Goal: Transaction & Acquisition: Purchase product/service

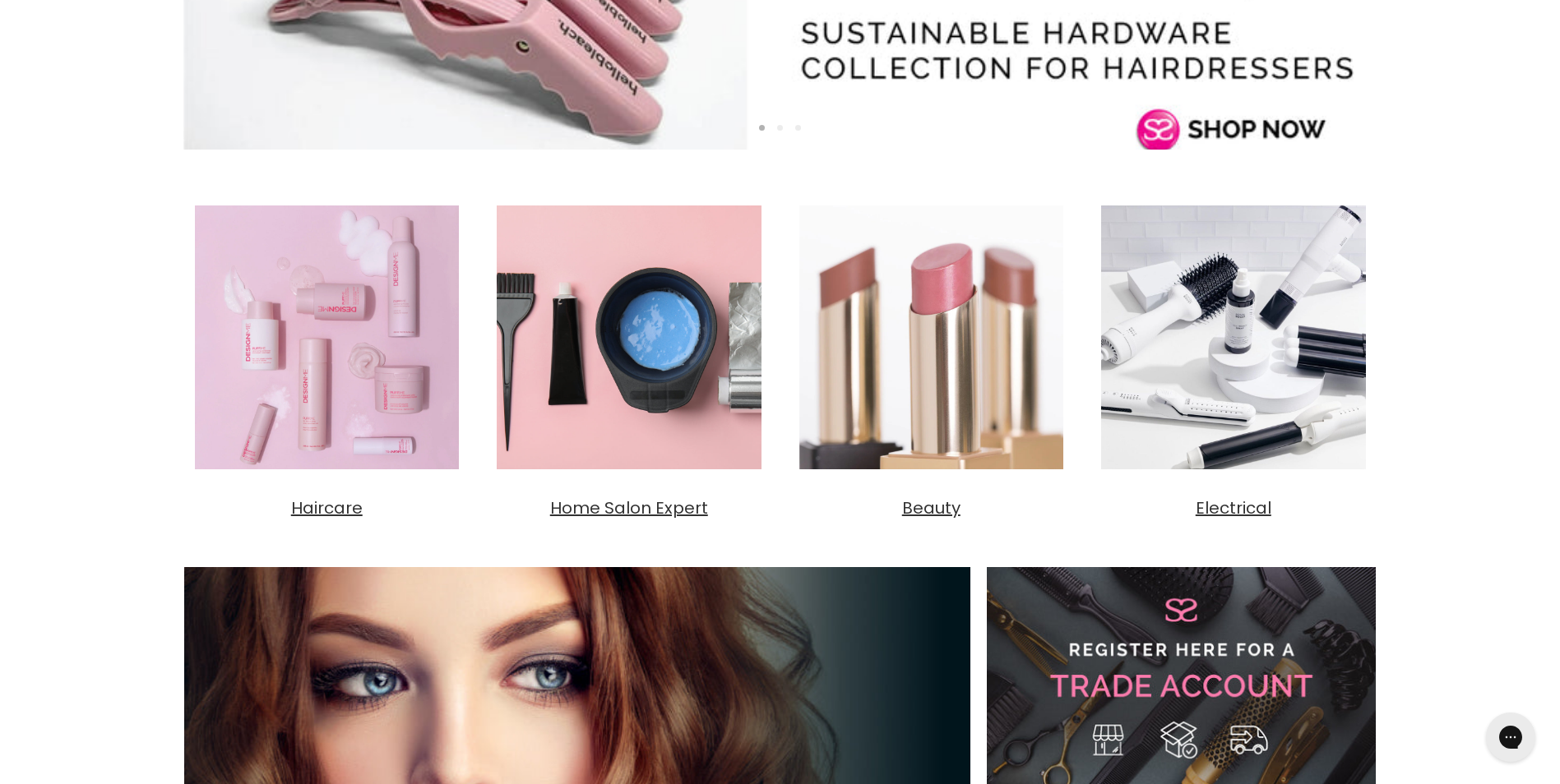
scroll to position [411, 0]
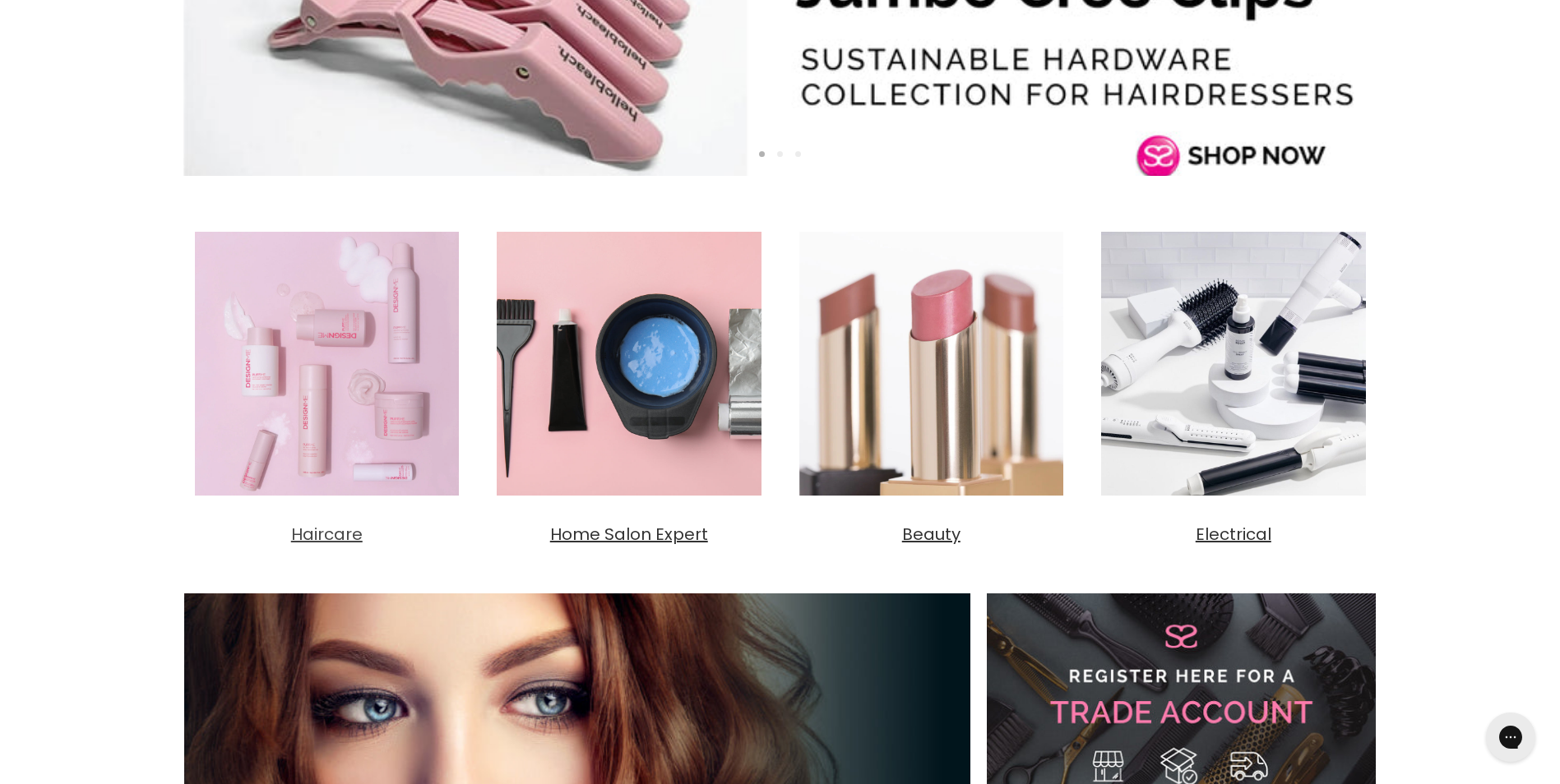
click at [301, 526] on span "Haircare" at bounding box center [327, 535] width 72 height 23
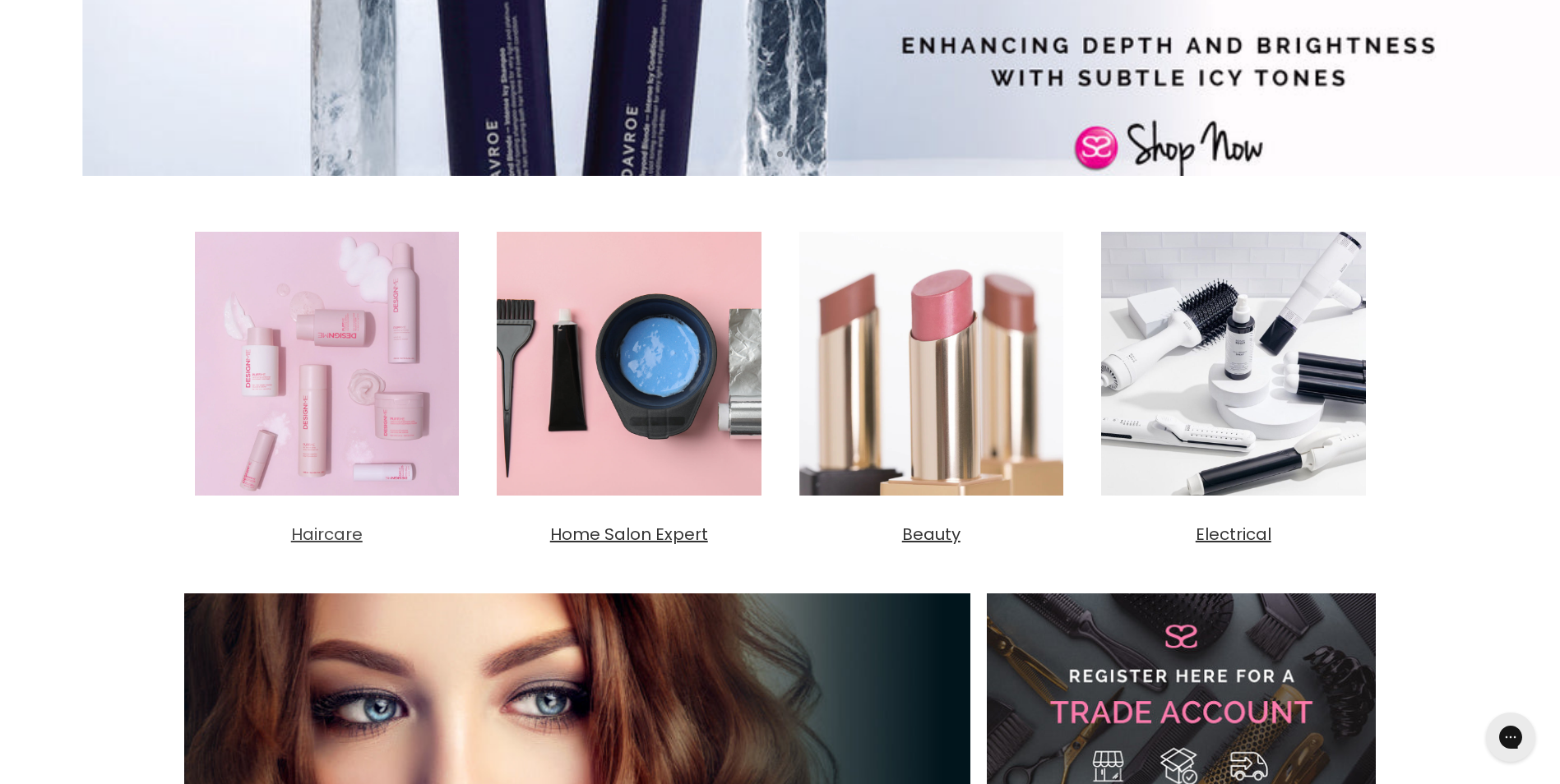
click at [304, 533] on span "Haircare" at bounding box center [327, 535] width 72 height 23
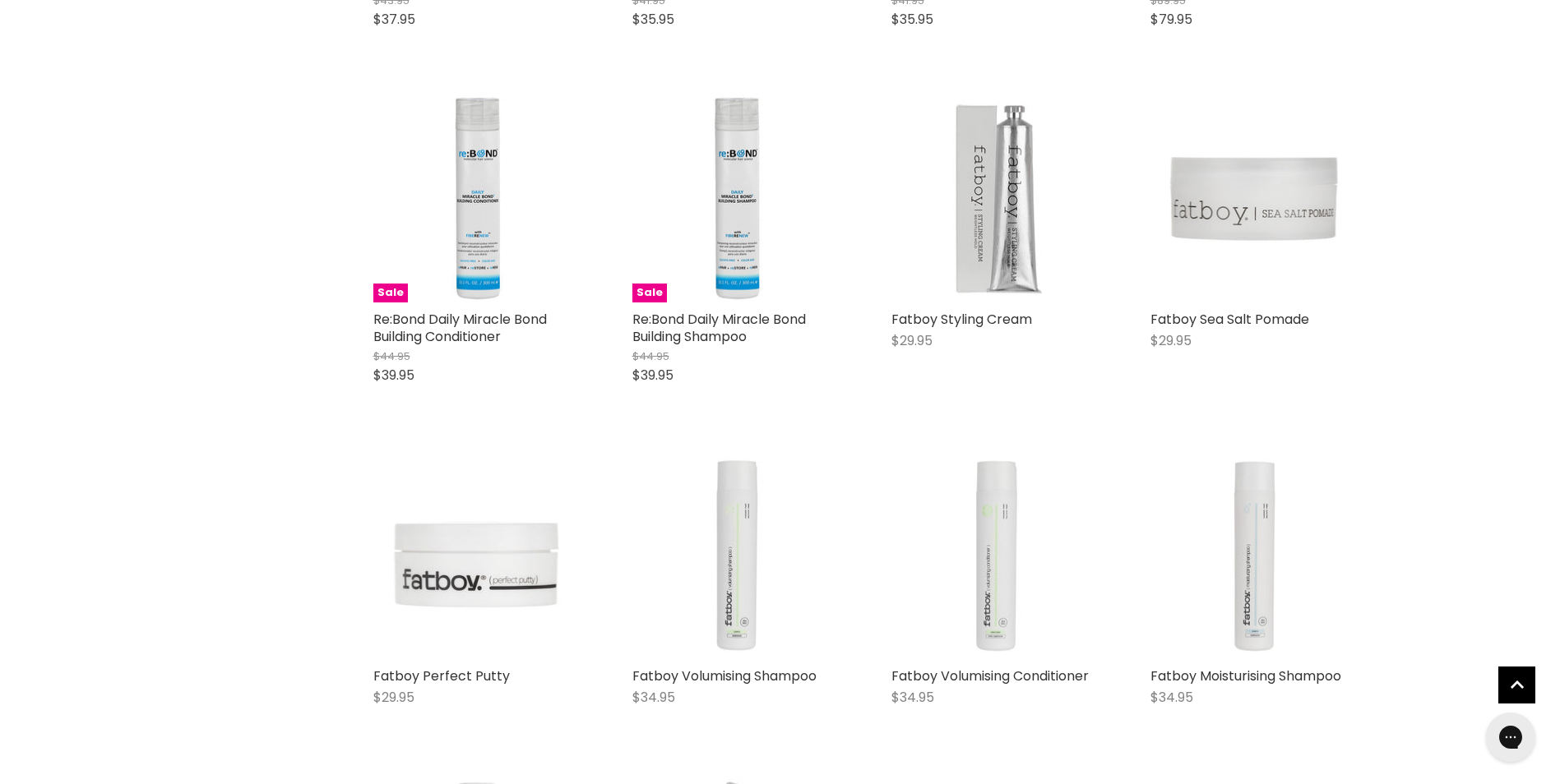
scroll to position [1315, 0]
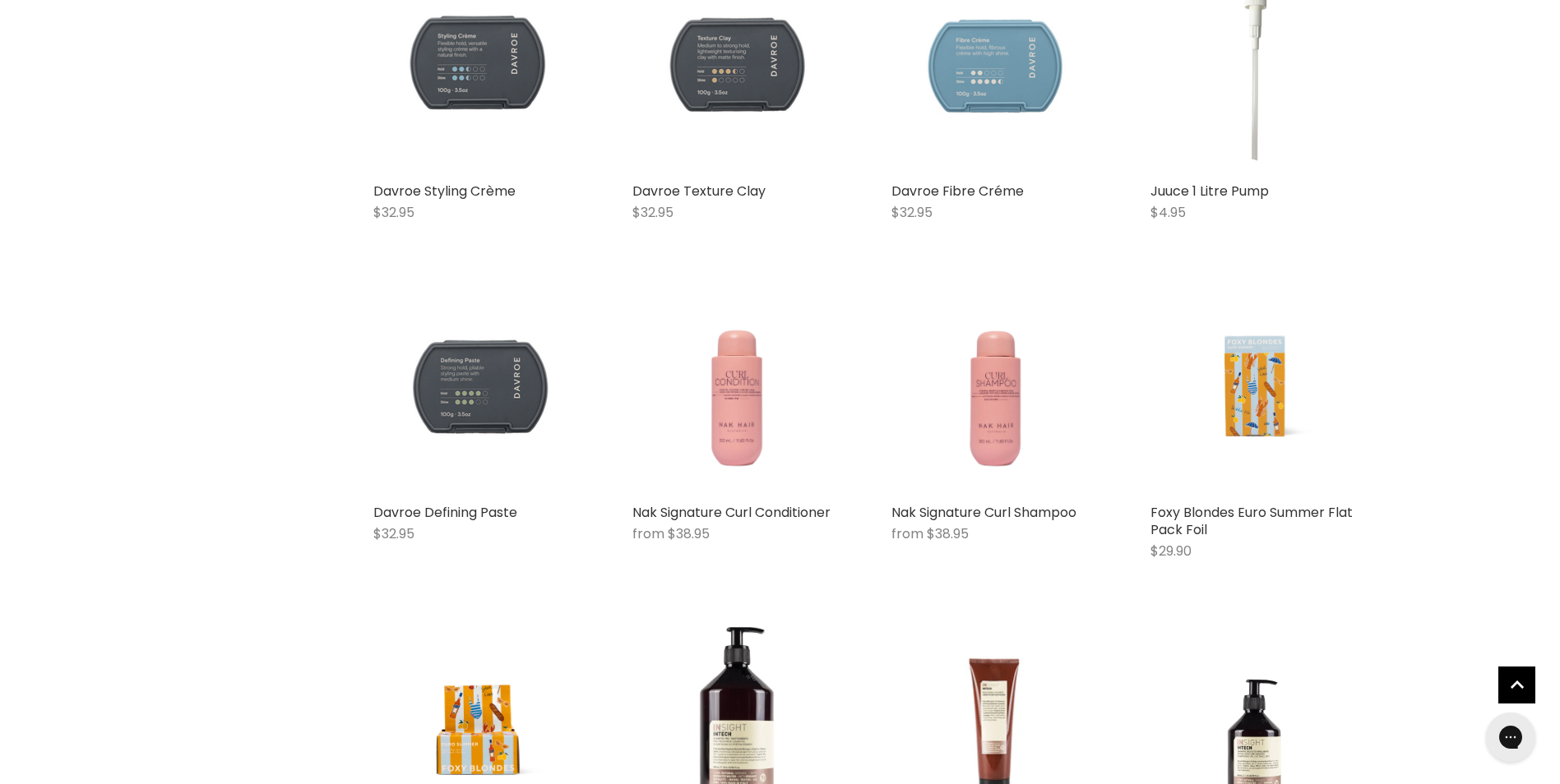
scroll to position [7481, 0]
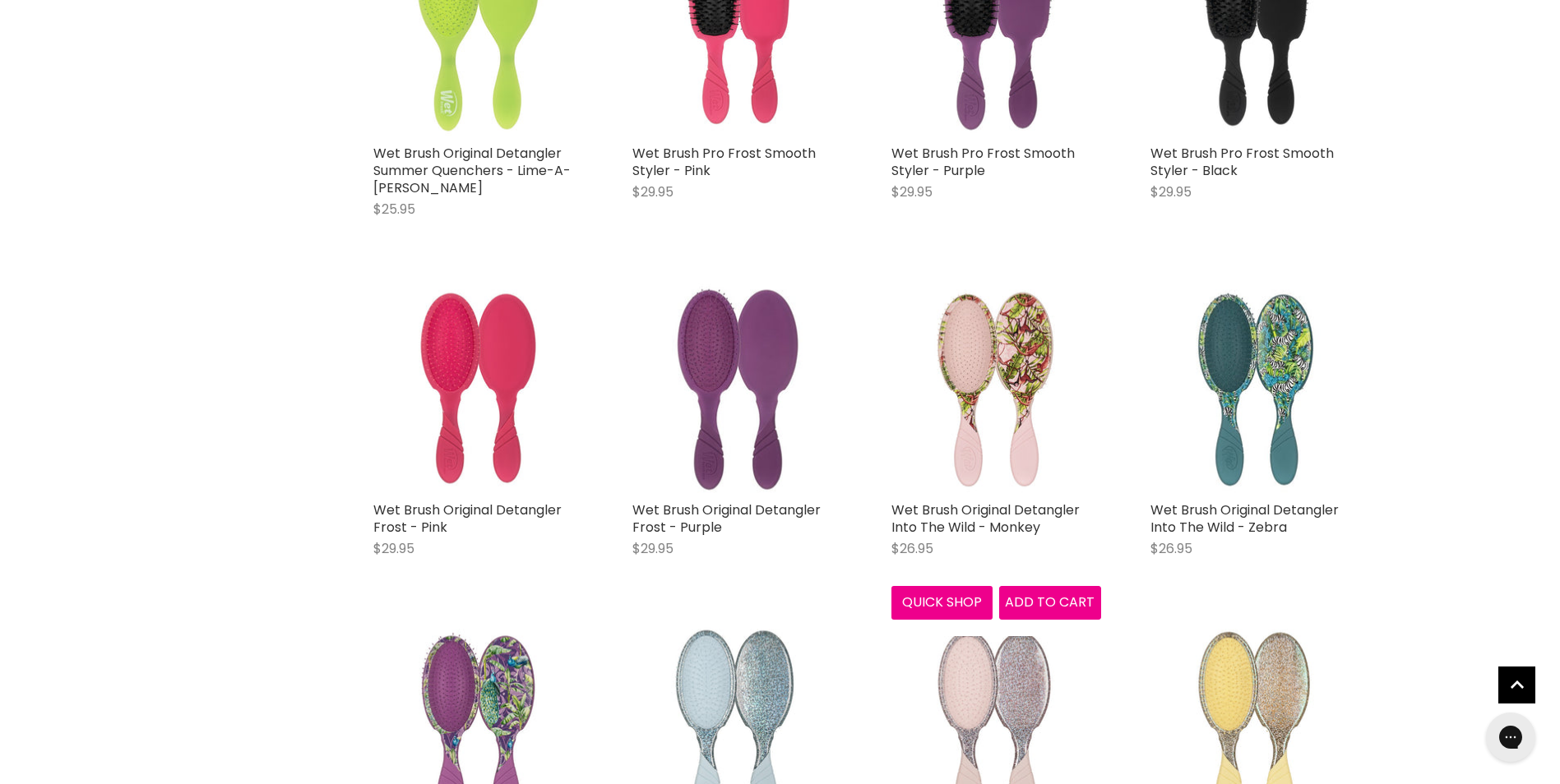
scroll to position [9948, 0]
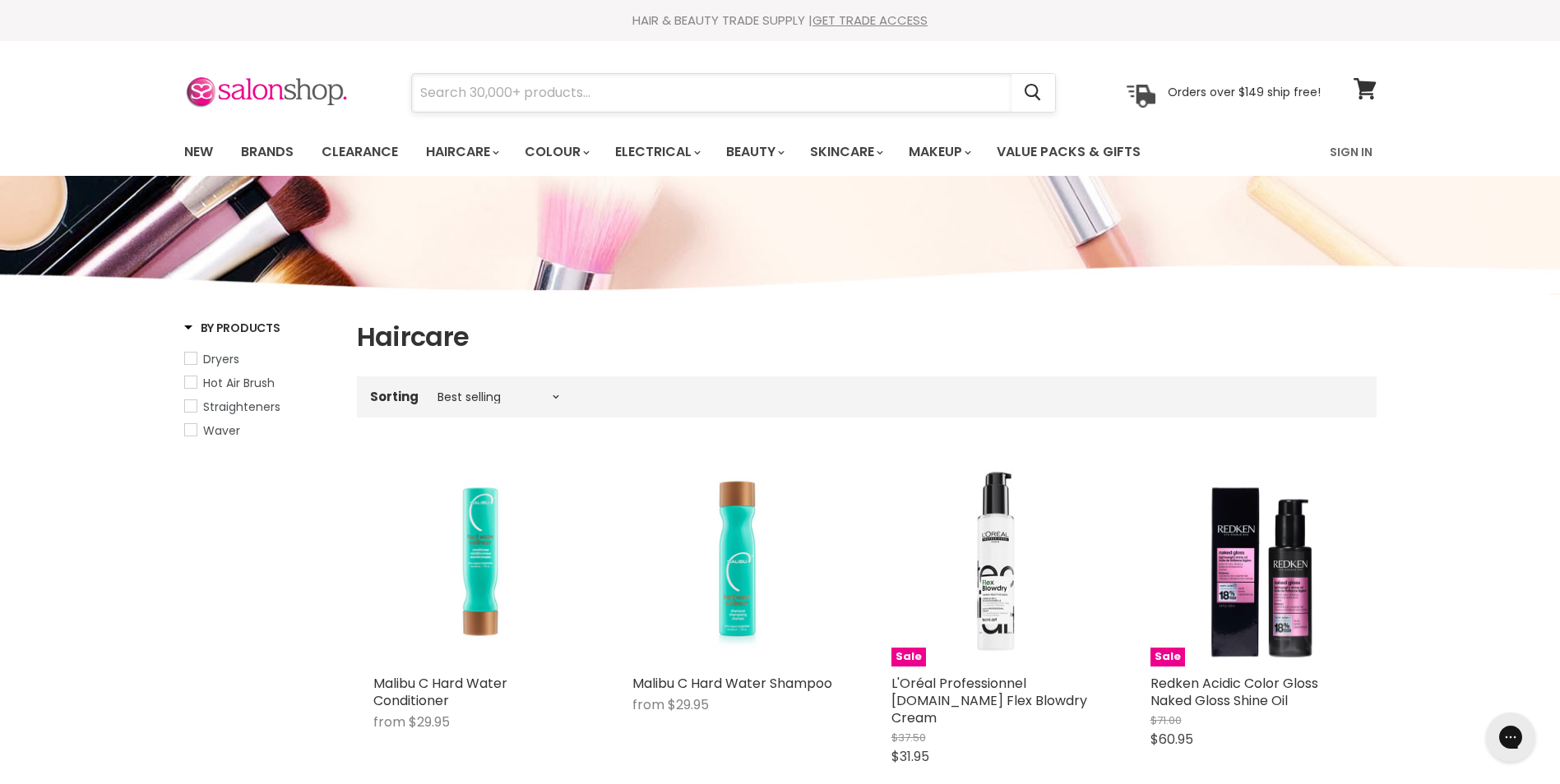
click at [492, 84] on input "Search" at bounding box center [711, 92] width 599 height 38
type input "chi"
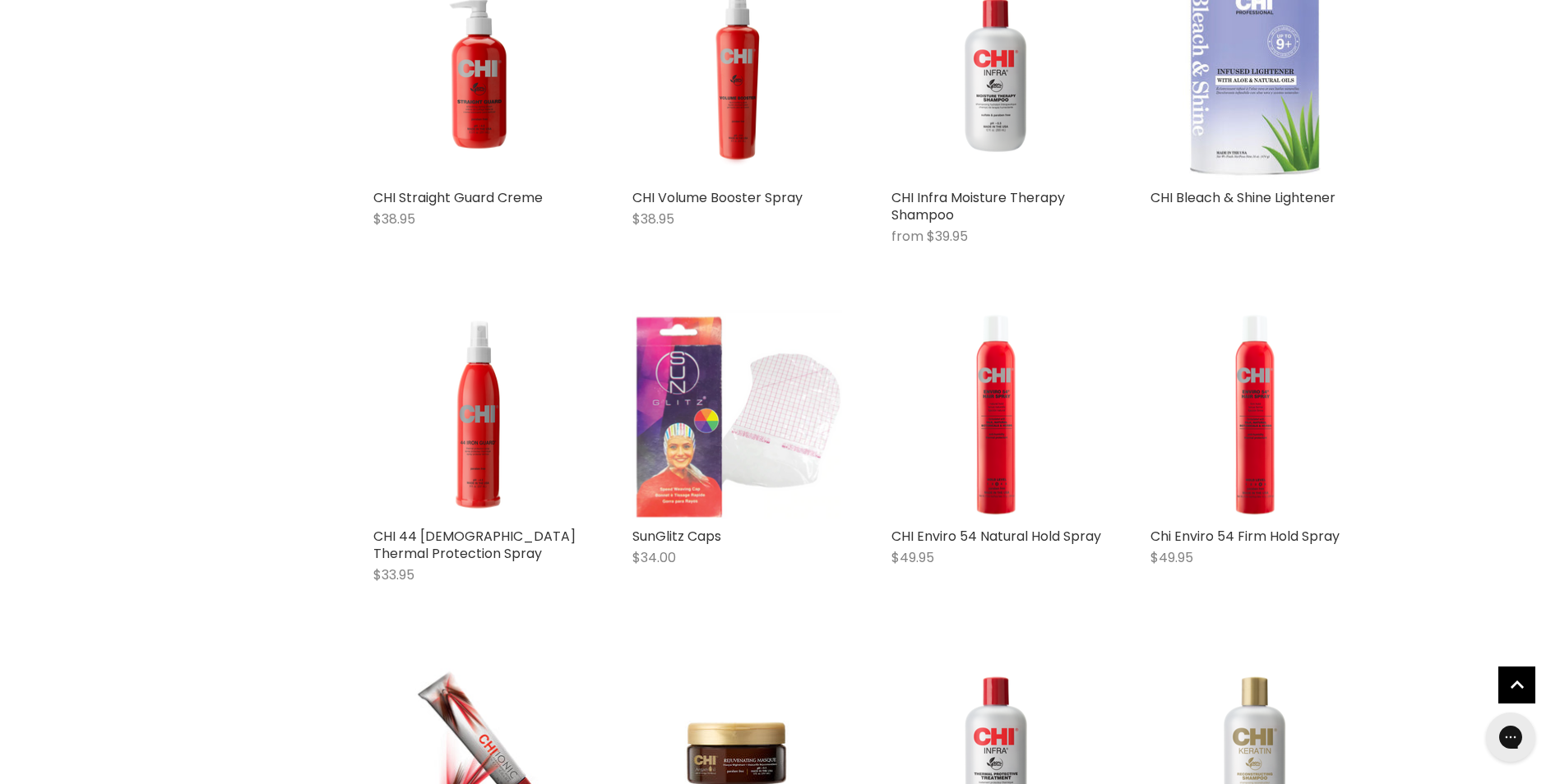
scroll to position [1151, 0]
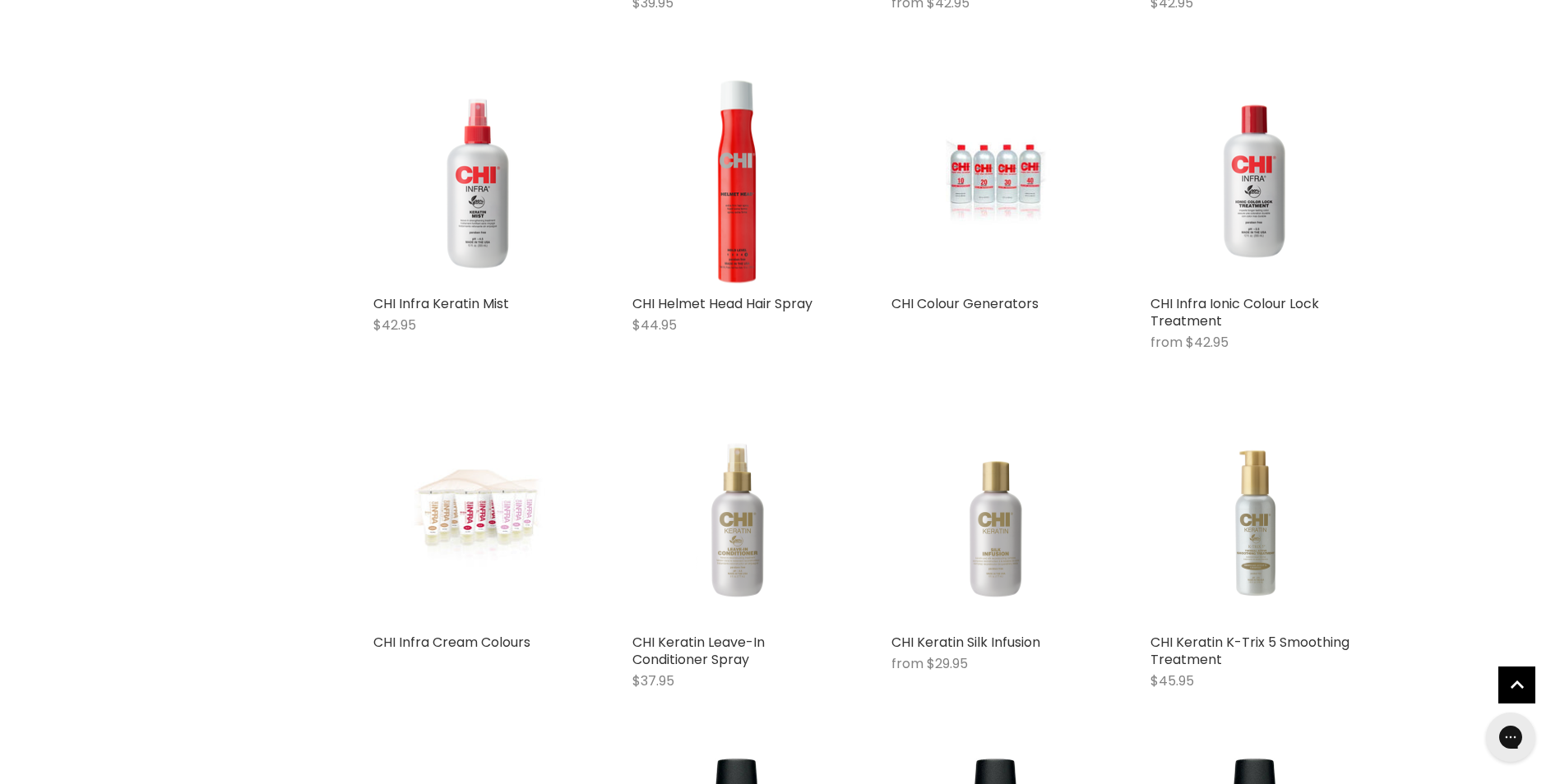
scroll to position [2220, 0]
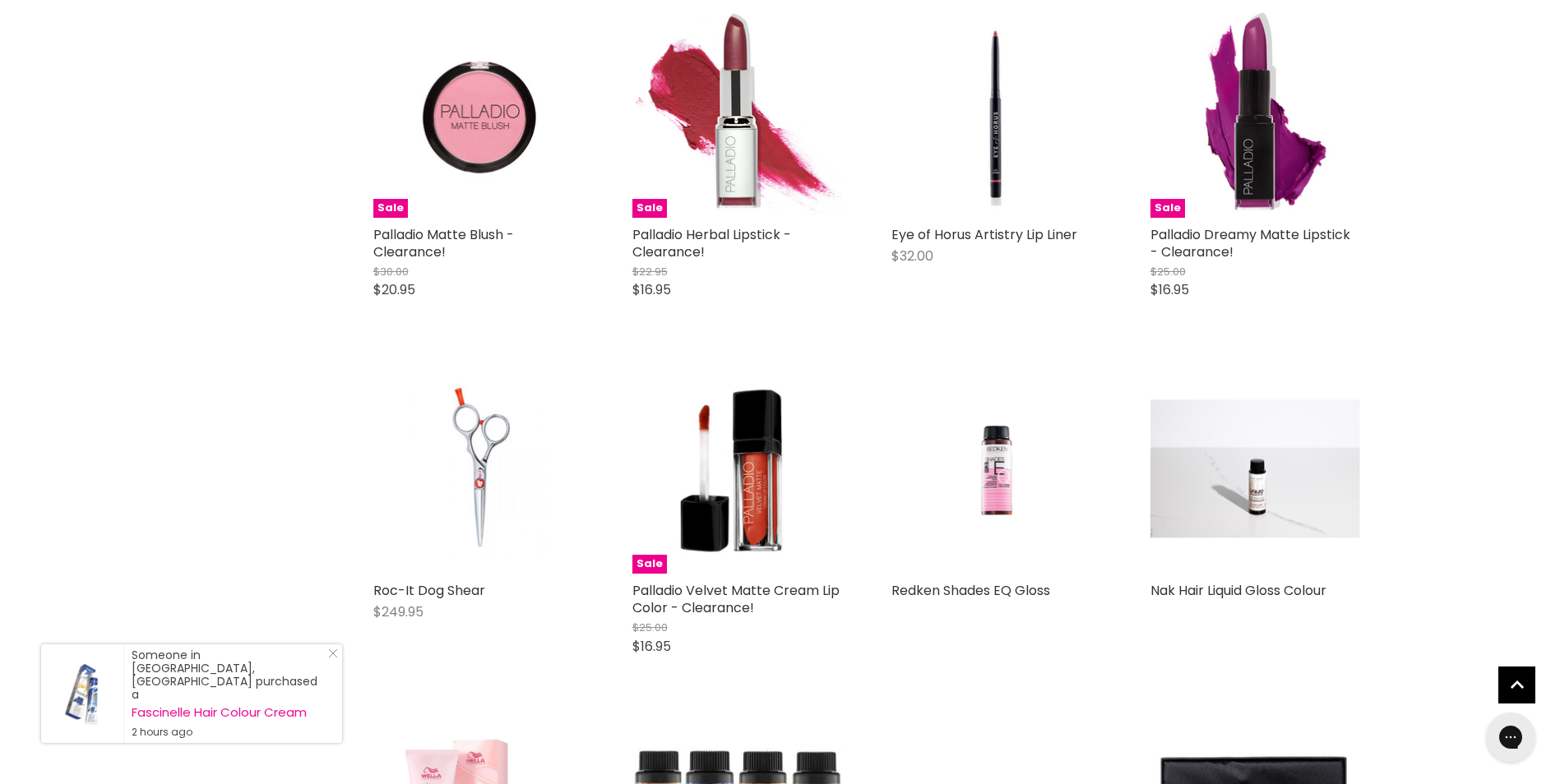
scroll to position [5508, 0]
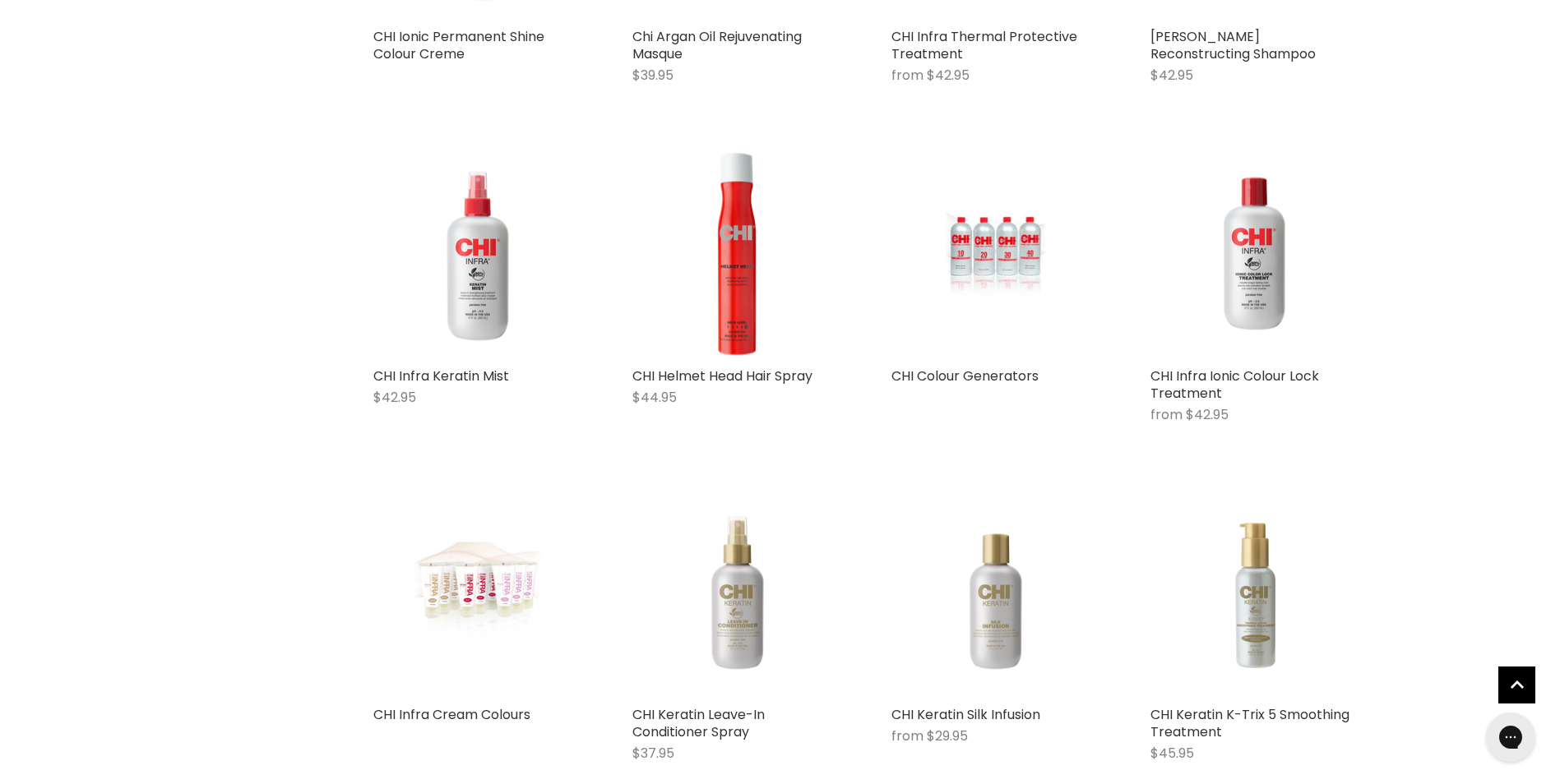
scroll to position [1942, 0]
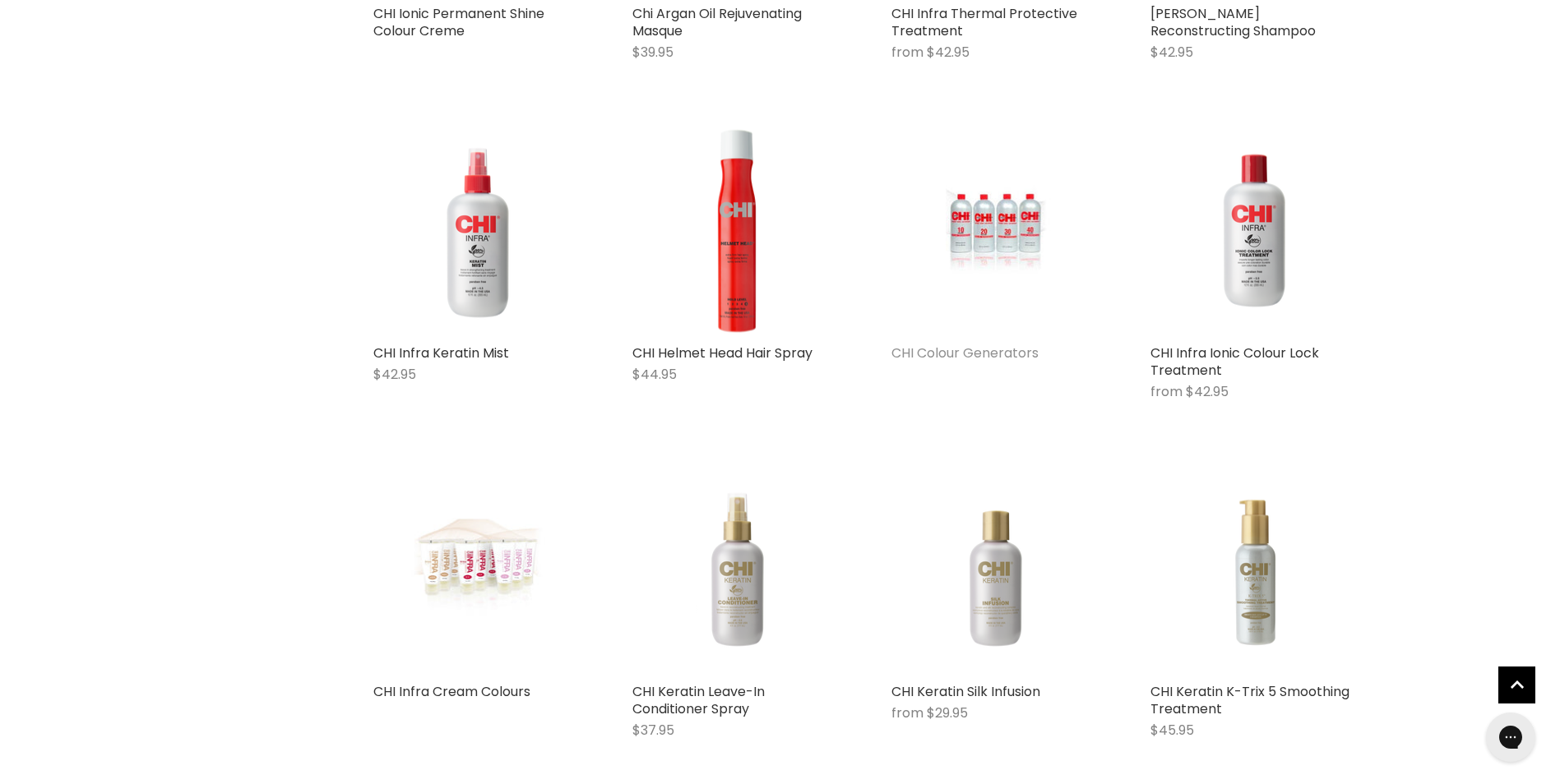
click at [961, 353] on link "CHI Colour Generators" at bounding box center [964, 352] width 147 height 18
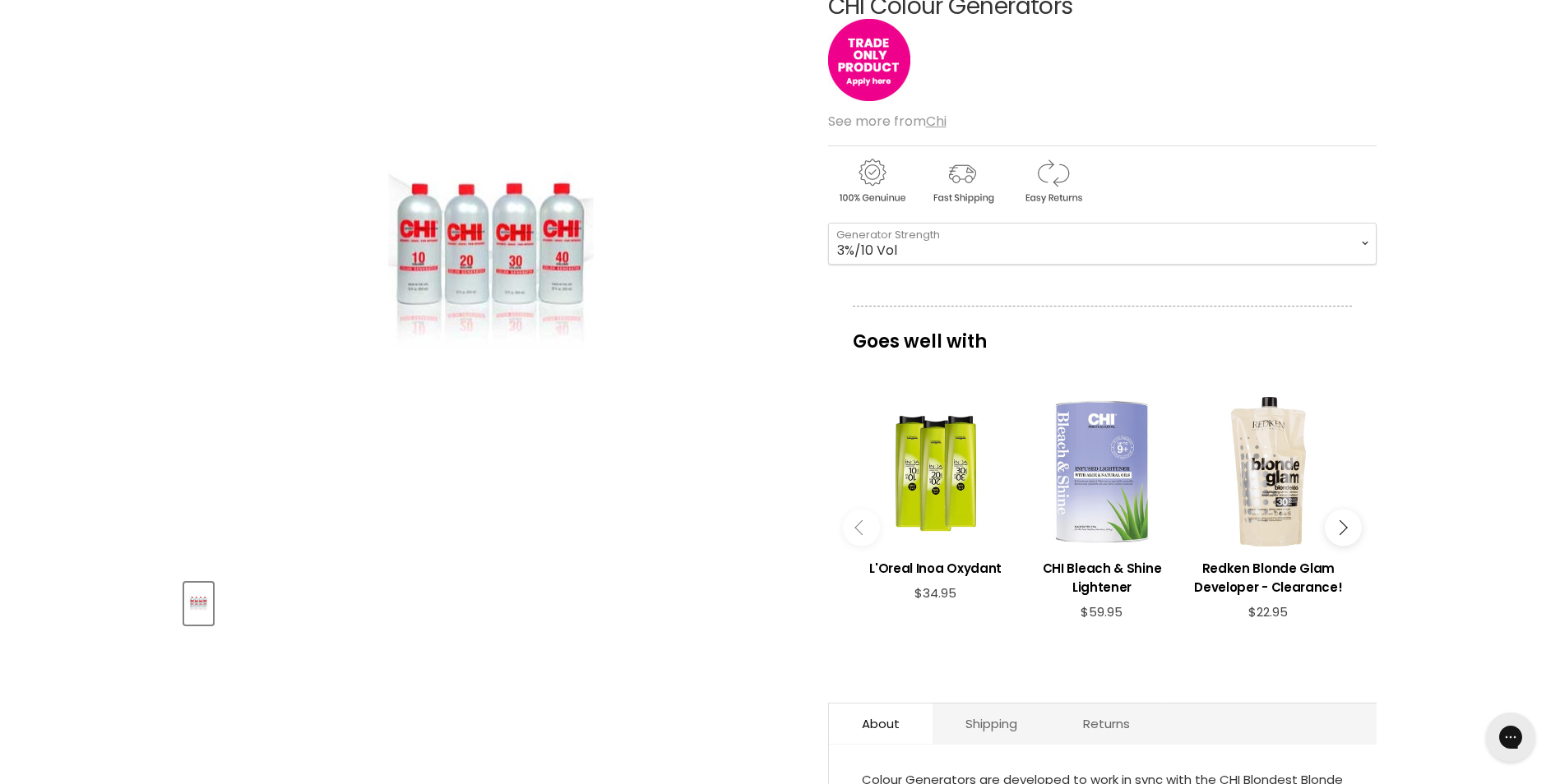
scroll to position [247, 0]
